Goal: Transaction & Acquisition: Download file/media

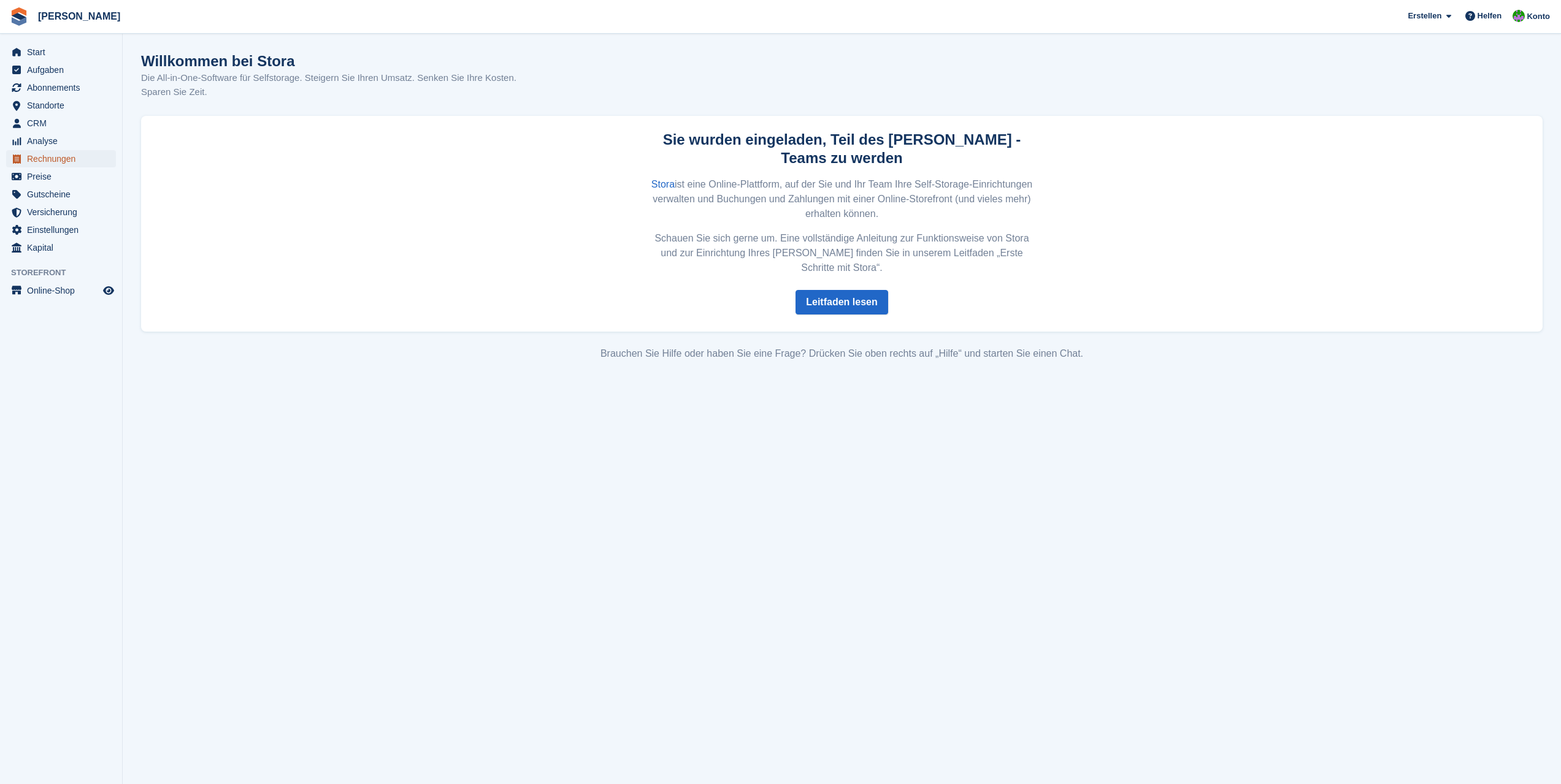
click at [53, 158] on span "Rechnungen" at bounding box center [64, 159] width 74 height 17
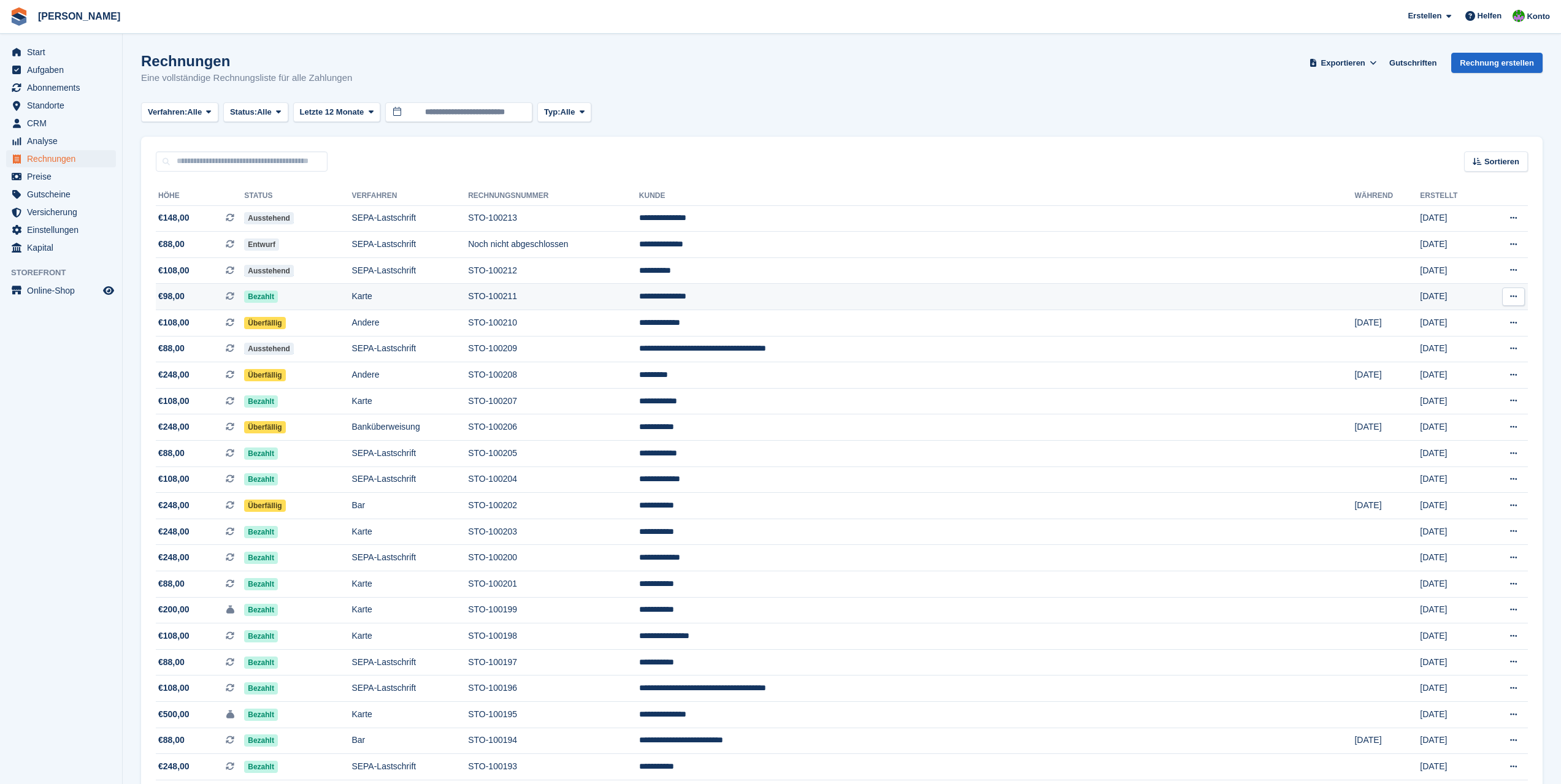
click at [638, 299] on td "STO-100211" at bounding box center [553, 297] width 171 height 27
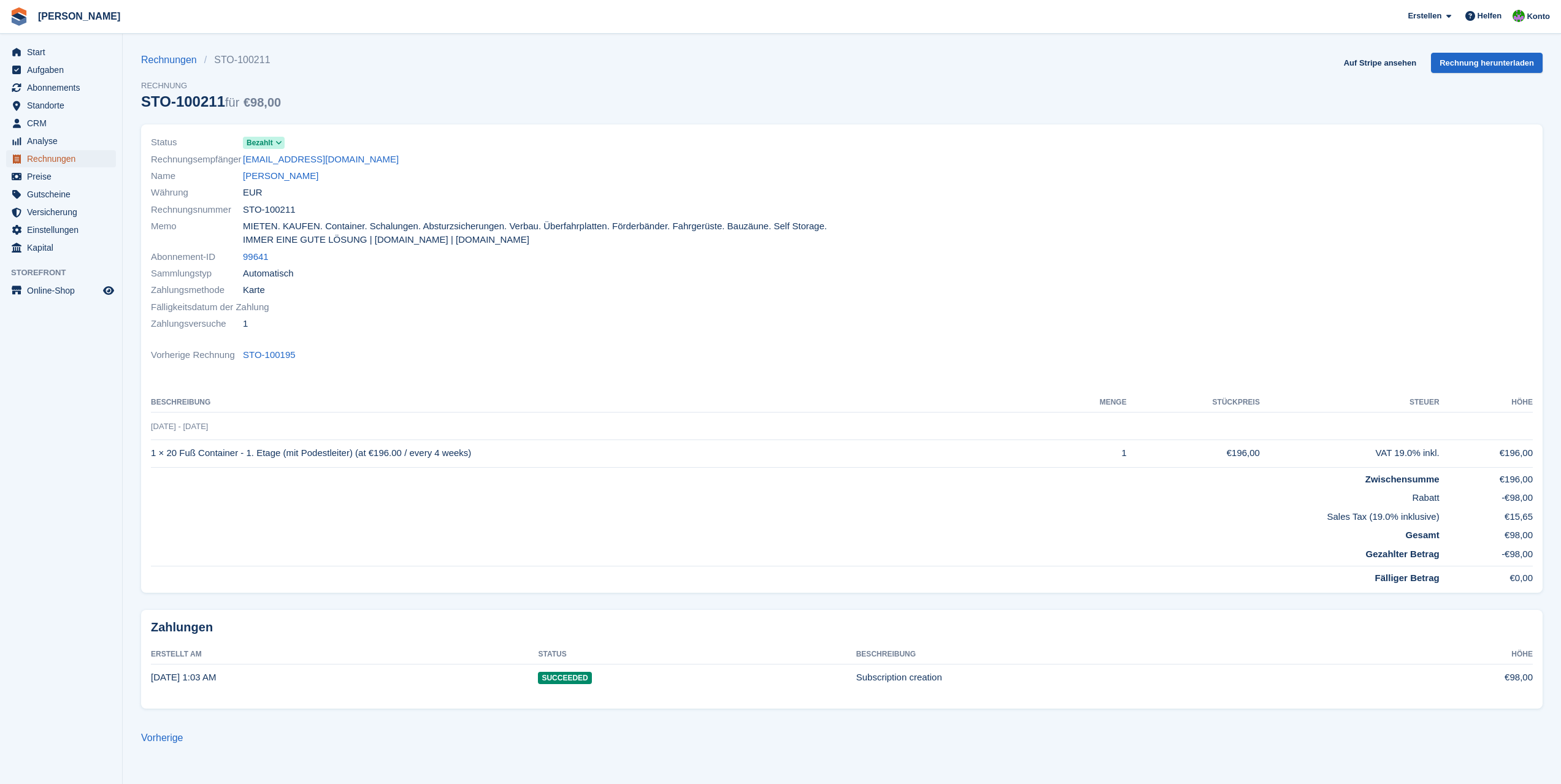
click at [53, 161] on span "Rechnungen" at bounding box center [64, 159] width 74 height 17
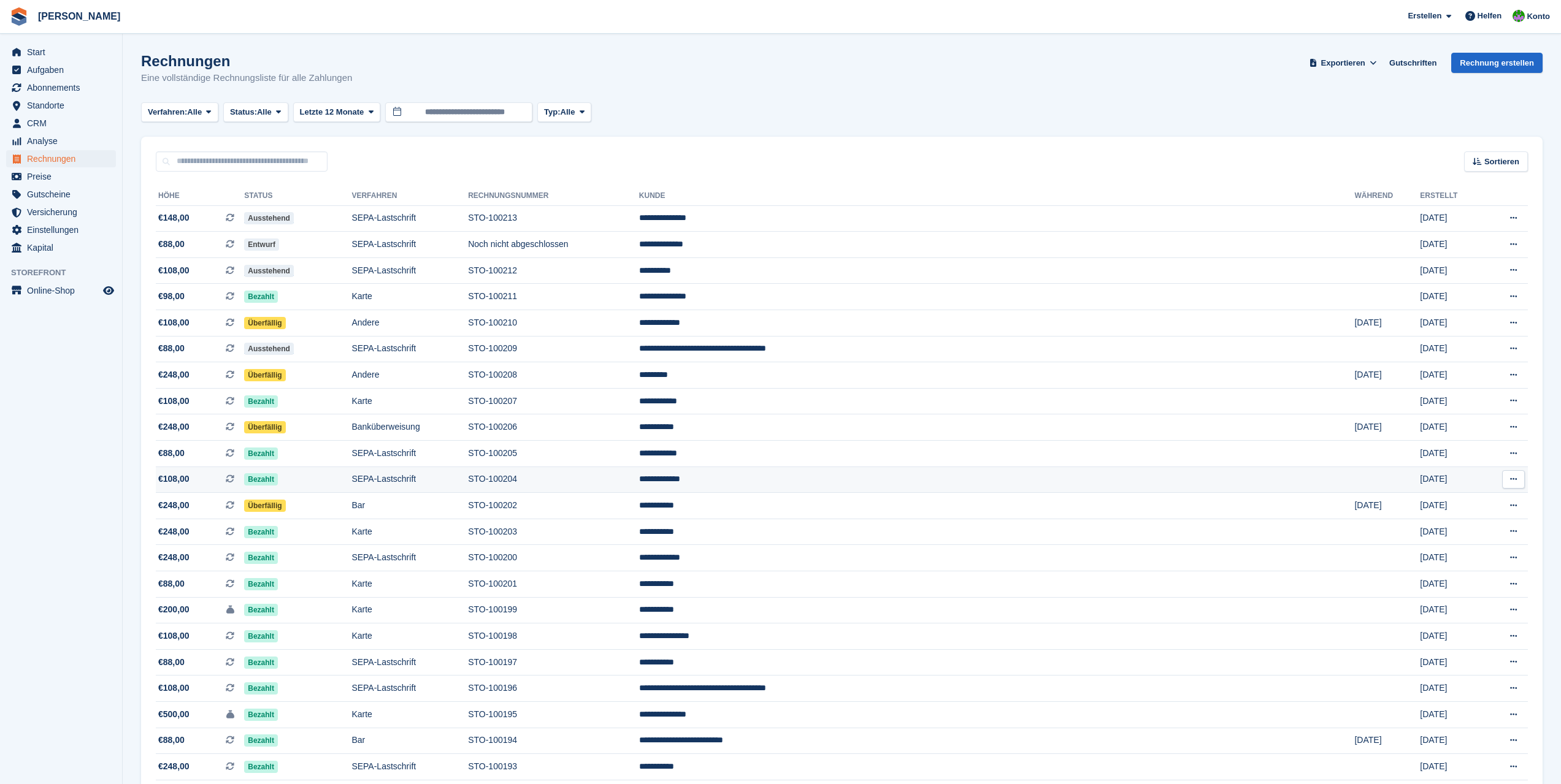
click at [639, 478] on td "STO-100204" at bounding box center [553, 480] width 171 height 27
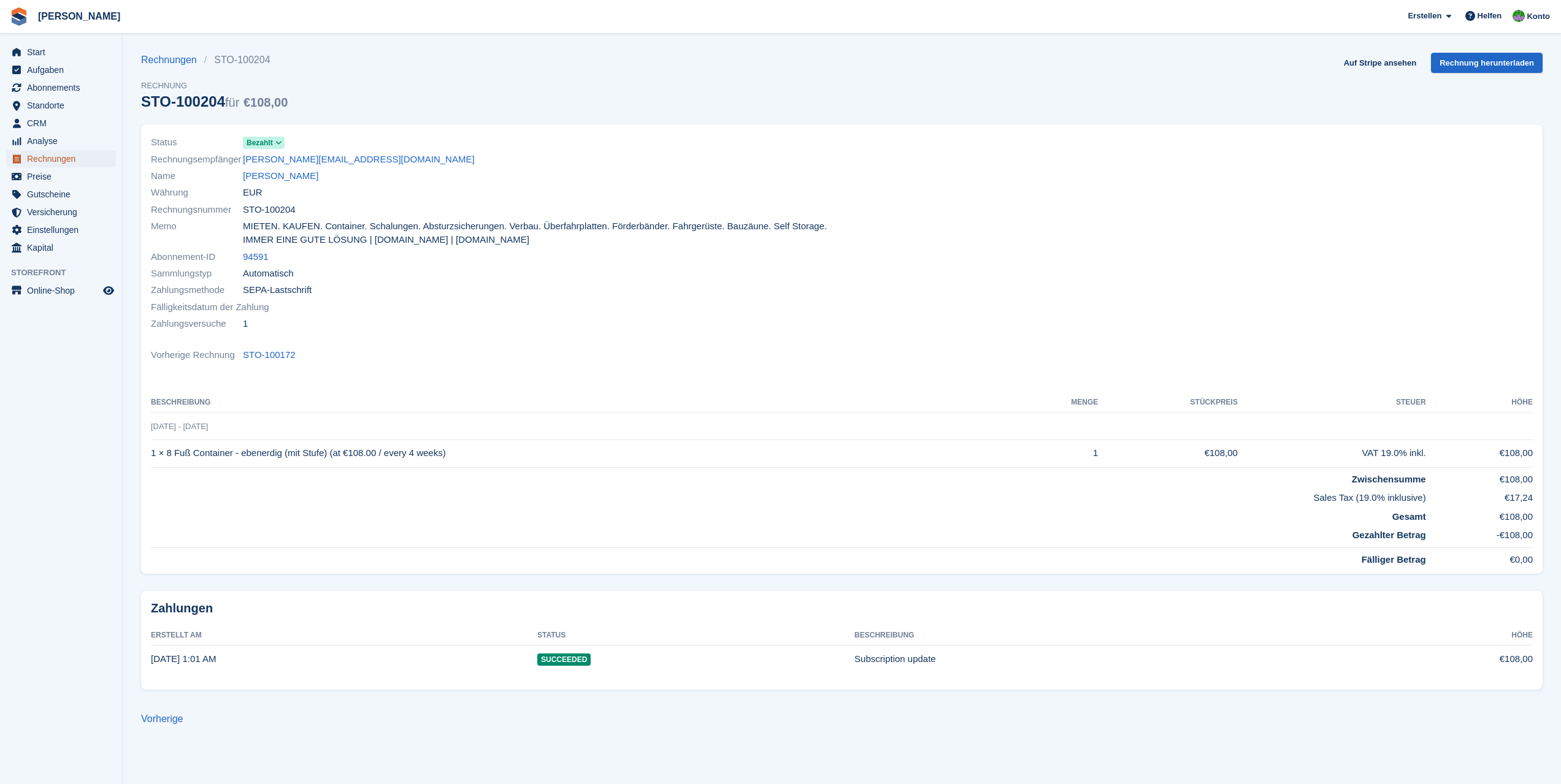
click at [54, 159] on span "Rechnungen" at bounding box center [64, 159] width 74 height 17
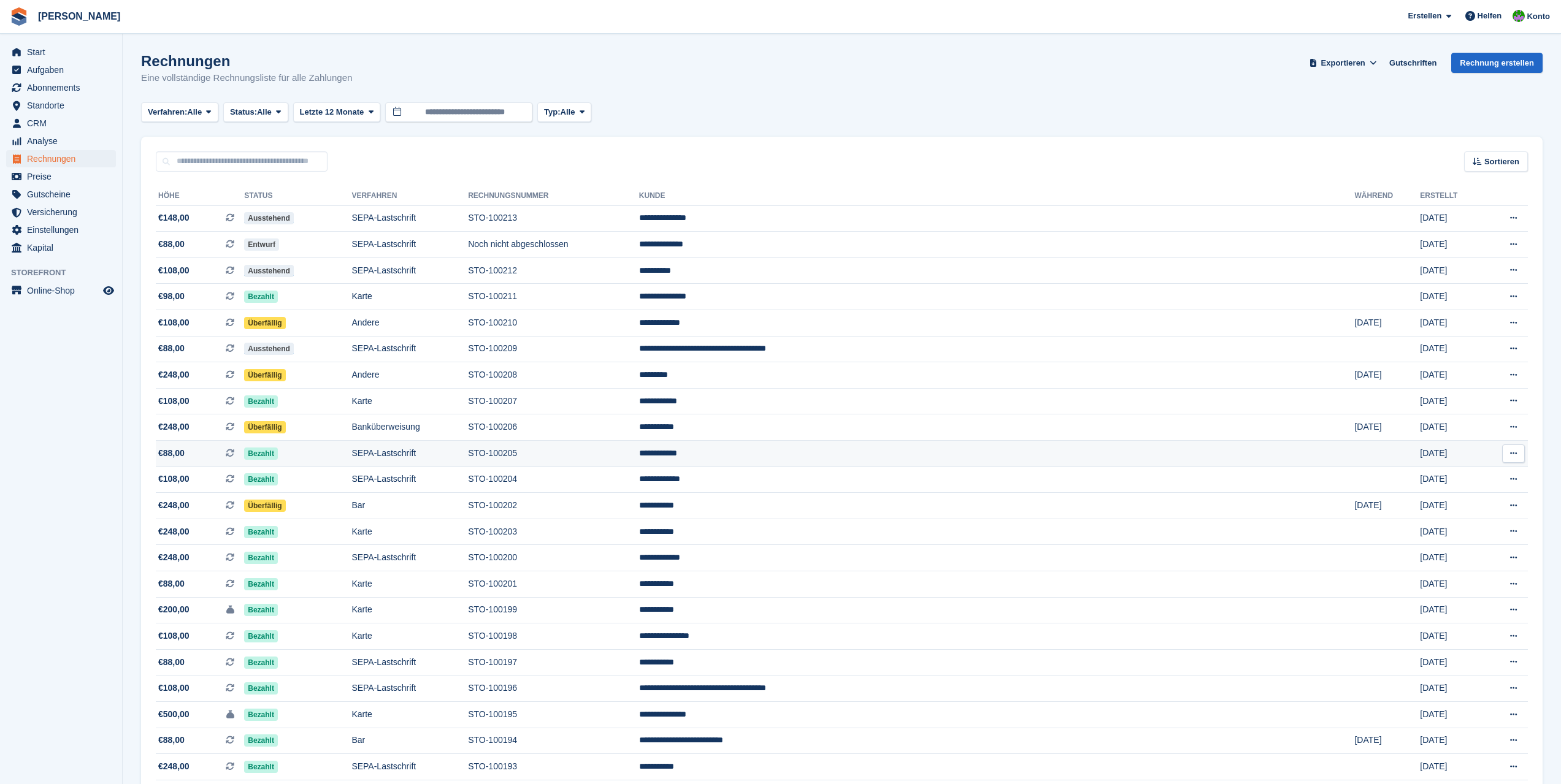
click at [890, 456] on td "**********" at bounding box center [997, 454] width 715 height 27
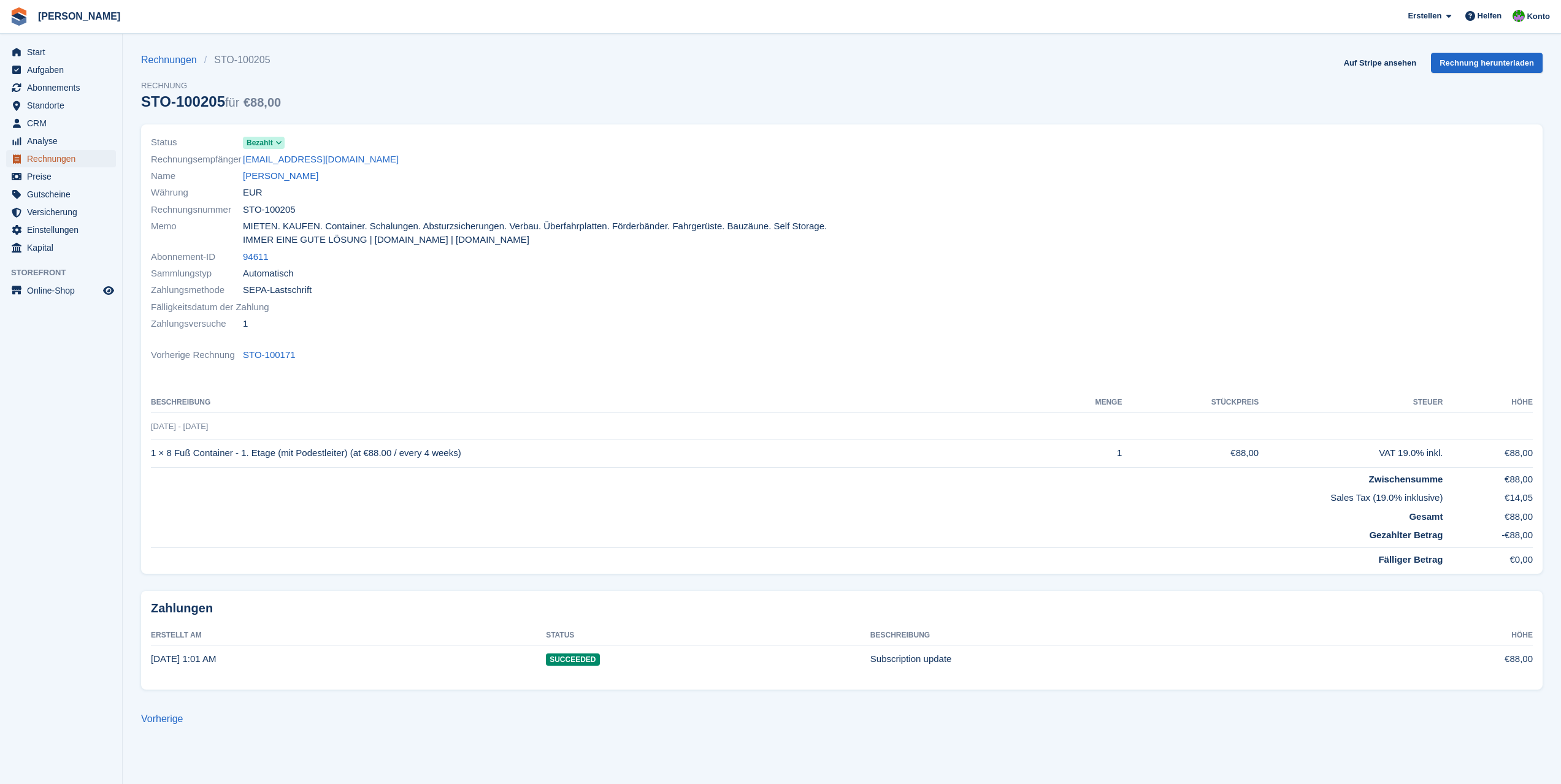
click at [51, 160] on span "Rechnungen" at bounding box center [64, 159] width 74 height 17
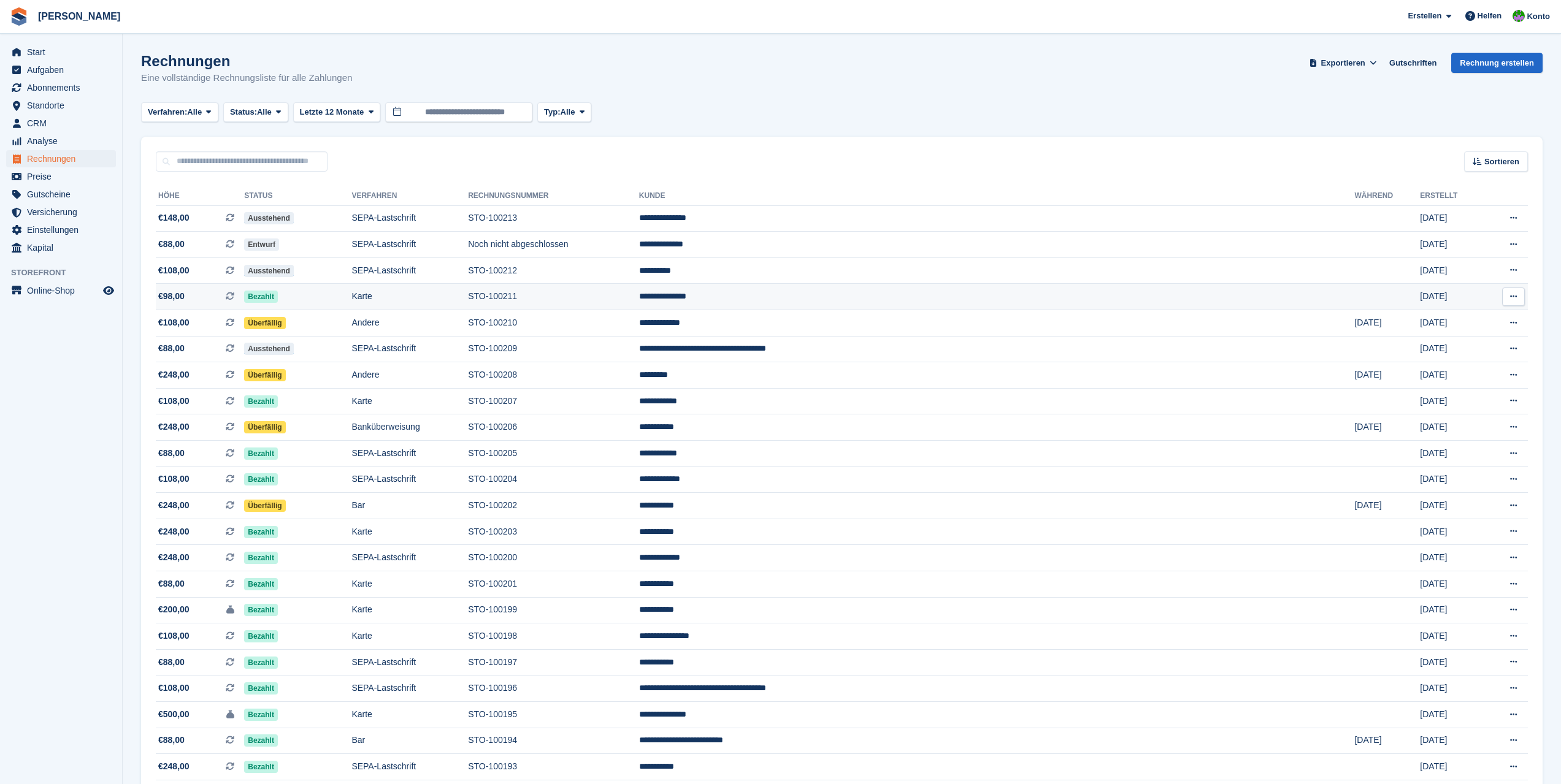
click at [1514, 296] on icon at bounding box center [1513, 296] width 7 height 8
click at [1479, 320] on p "PDF Herunterladen" at bounding box center [1465, 320] width 107 height 16
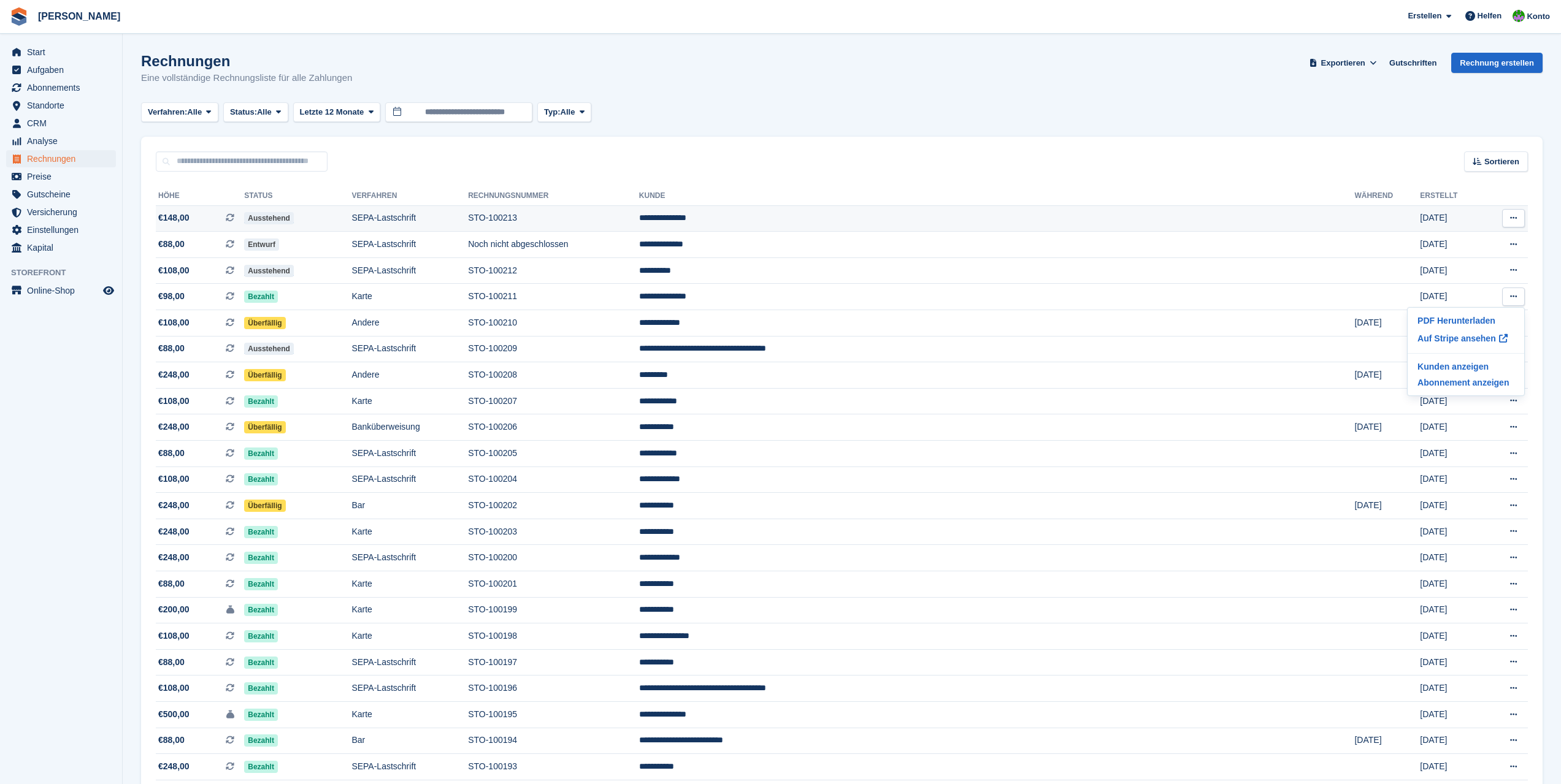
click at [1516, 217] on icon at bounding box center [1513, 218] width 7 height 8
click at [1481, 240] on p "PDF Herunterladen" at bounding box center [1465, 242] width 107 height 16
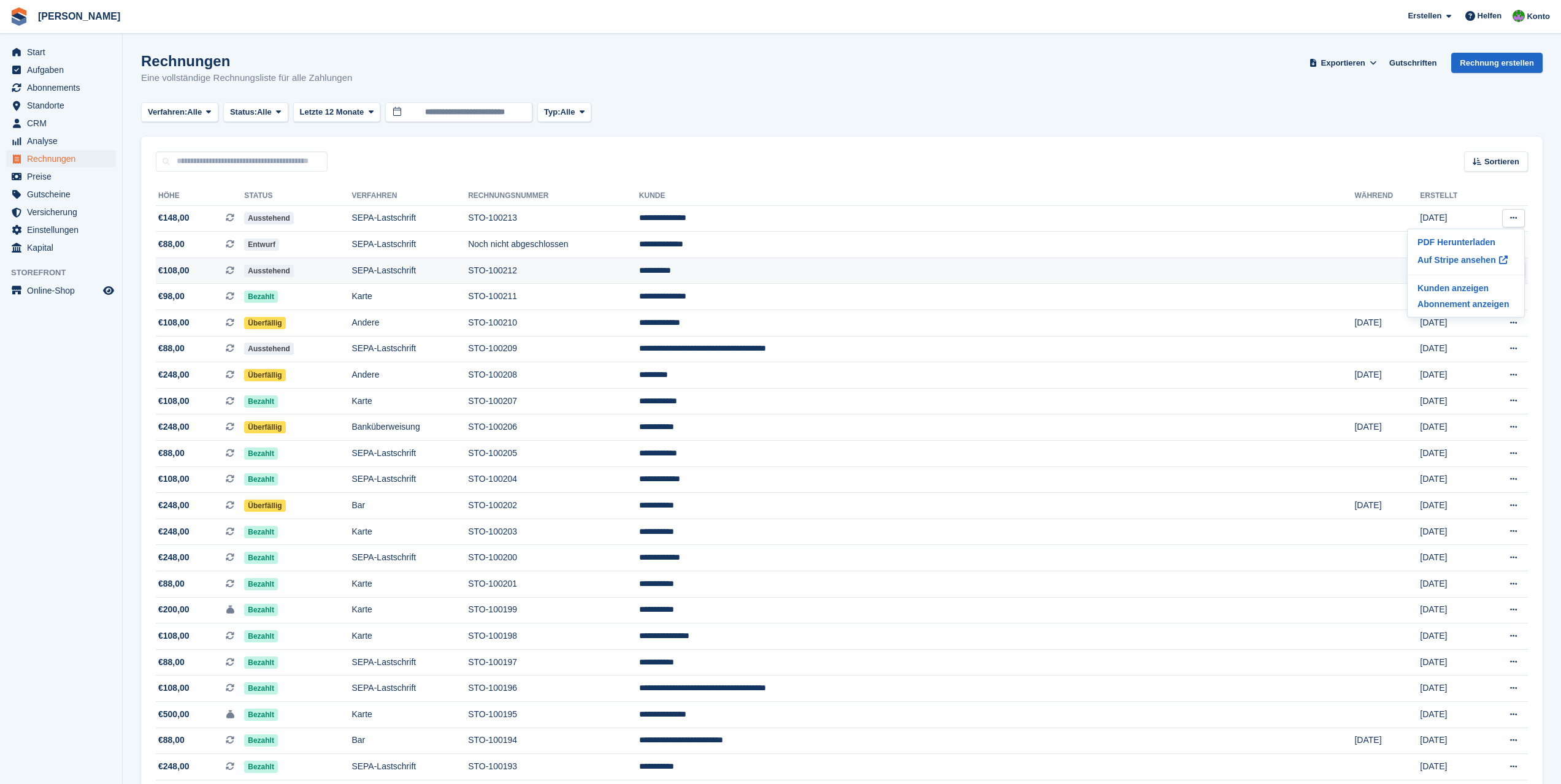
click at [1261, 271] on td "**********" at bounding box center [997, 270] width 715 height 27
click at [1508, 274] on button at bounding box center [1513, 270] width 23 height 19
click at [1484, 292] on p "PDF Herunterladen" at bounding box center [1465, 294] width 107 height 16
